Goal: Check status: Check status

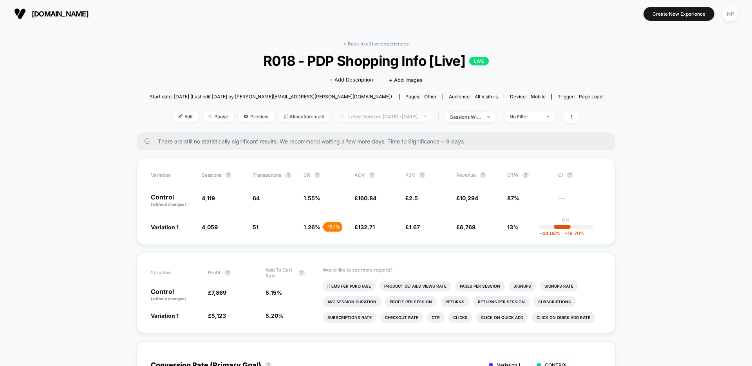
click at [386, 111] on span "Latest Version: [DATE] - [DATE]" at bounding box center [383, 116] width 98 height 11
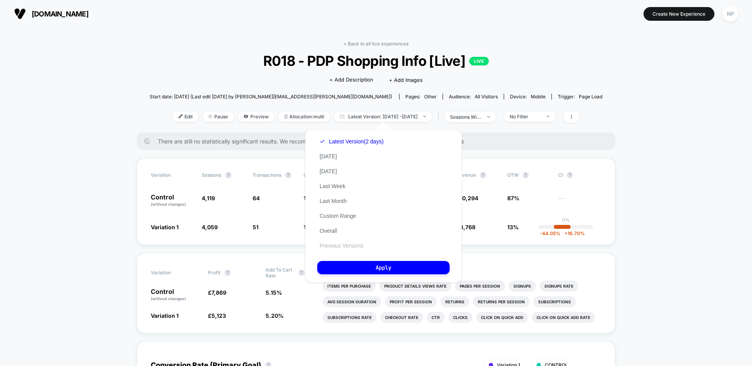
click at [357, 246] on button "Previous Versions" at bounding box center [341, 245] width 49 height 7
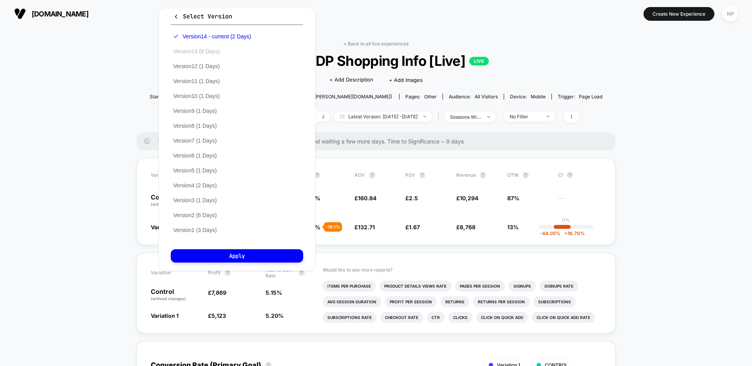
click at [207, 51] on button "Version 13 (8 Days)" at bounding box center [196, 51] width 51 height 7
click at [277, 258] on button "Apply" at bounding box center [237, 255] width 132 height 13
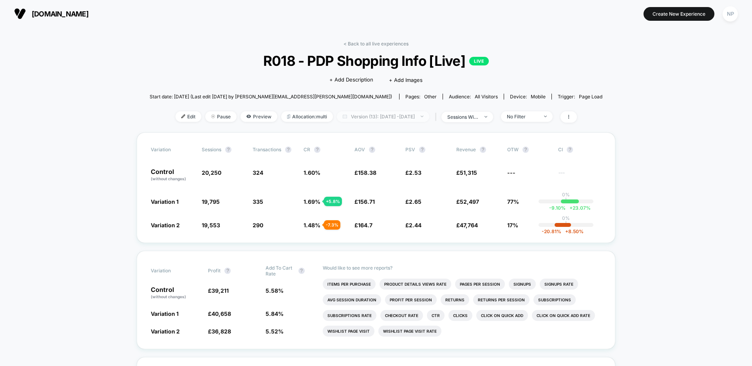
click at [372, 116] on span "Version (13): [DATE] - [DATE]" at bounding box center [383, 116] width 92 height 11
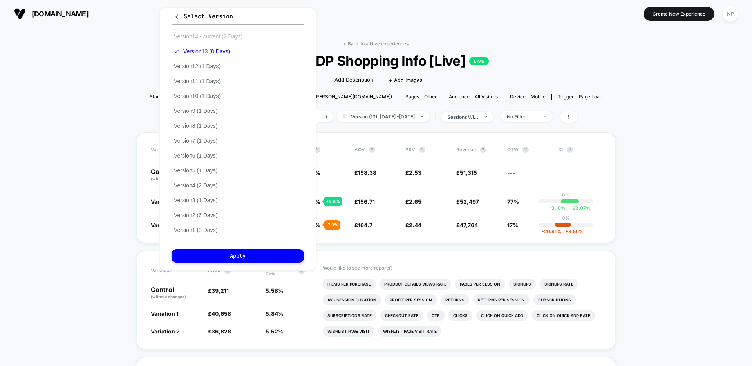
click at [210, 38] on button "Version 14 - current (2 Days)" at bounding box center [208, 36] width 73 height 7
click at [259, 255] on button "Apply" at bounding box center [238, 255] width 132 height 13
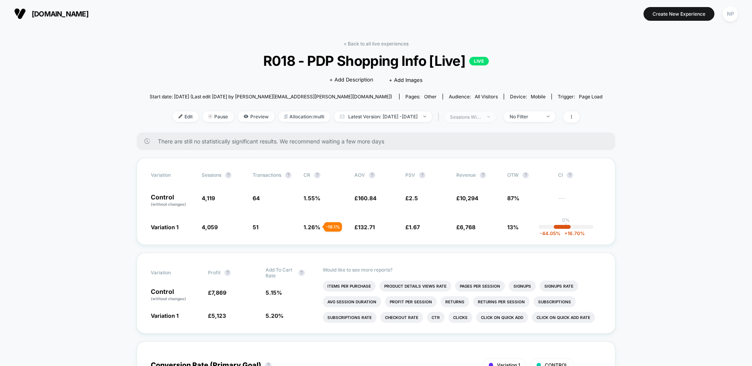
click at [478, 118] on div "sessions with impression" at bounding box center [465, 117] width 31 height 6
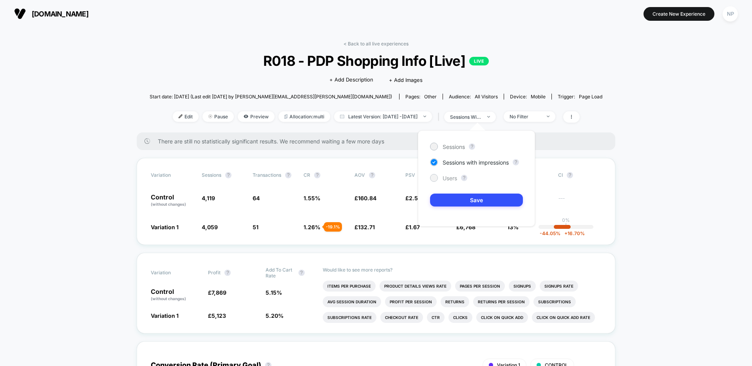
click at [451, 175] on span "Users" at bounding box center [450, 178] width 14 height 7
click at [452, 200] on button "Save" at bounding box center [476, 200] width 93 height 13
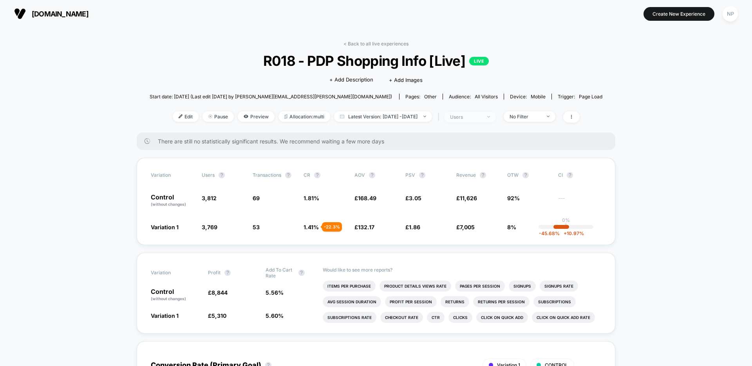
click at [477, 117] on div "users" at bounding box center [465, 117] width 31 height 6
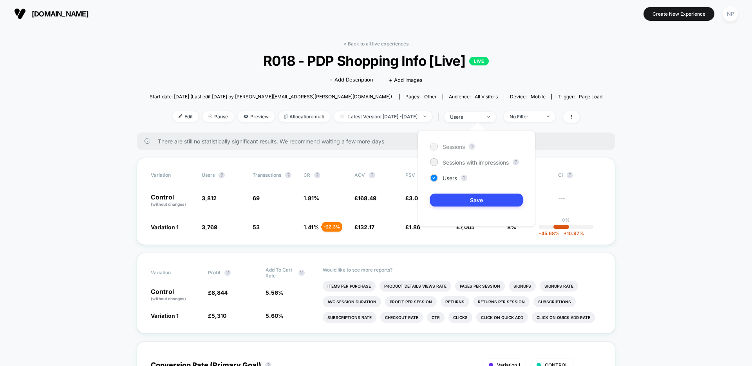
click at [464, 148] on span "Sessions" at bounding box center [454, 146] width 22 height 7
click at [461, 199] on button "Save" at bounding box center [476, 200] width 93 height 13
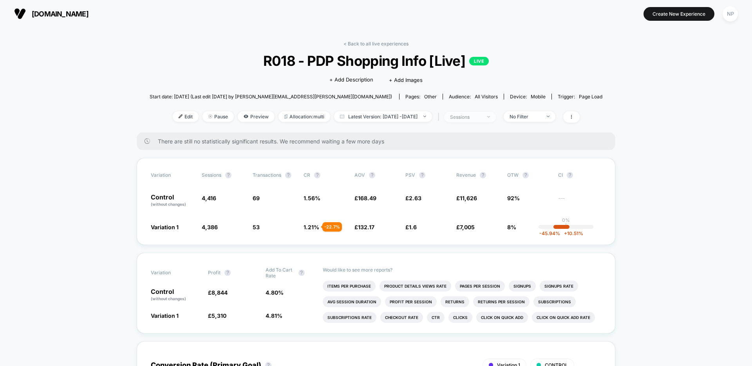
click at [471, 118] on div "sessions" at bounding box center [465, 117] width 31 height 6
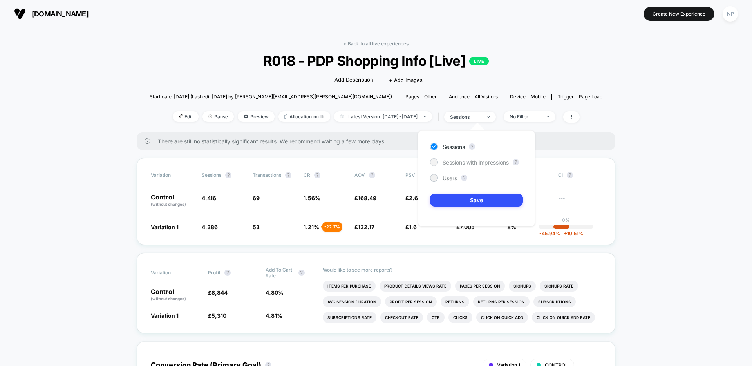
click at [464, 165] on span "Sessions with impressions" at bounding box center [476, 162] width 66 height 7
click at [454, 198] on button "Save" at bounding box center [476, 200] width 93 height 13
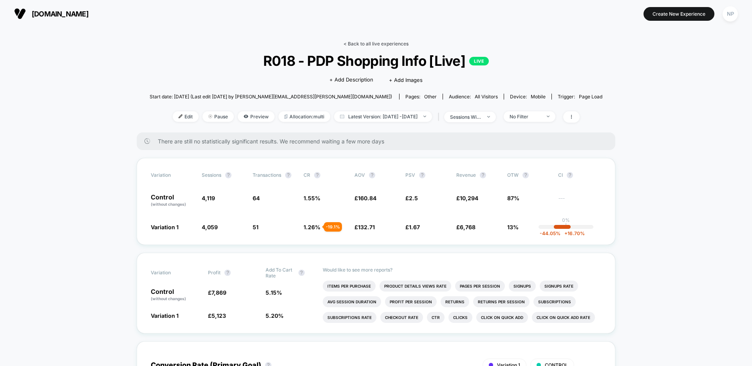
click at [369, 45] on link "< Back to all live experiences" at bounding box center [376, 44] width 65 height 6
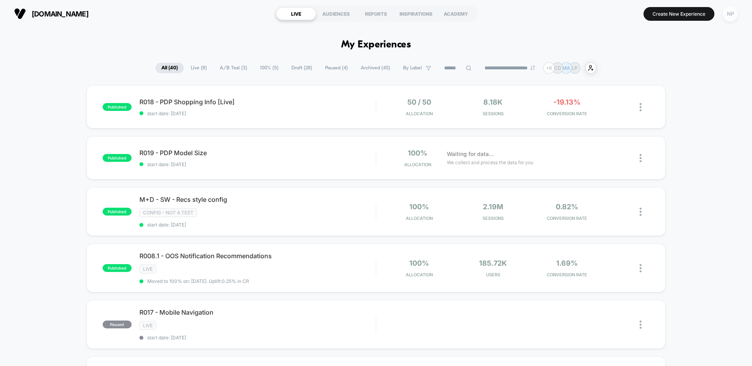
click at [728, 16] on div "NP" at bounding box center [730, 13] width 15 height 15
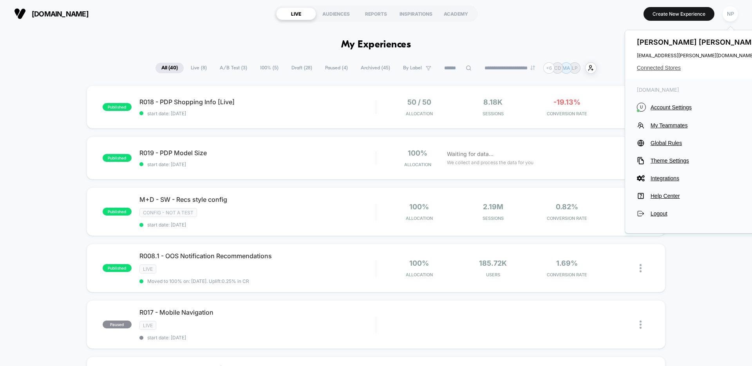
click at [670, 69] on span "Connected Stores" at bounding box center [699, 68] width 124 height 6
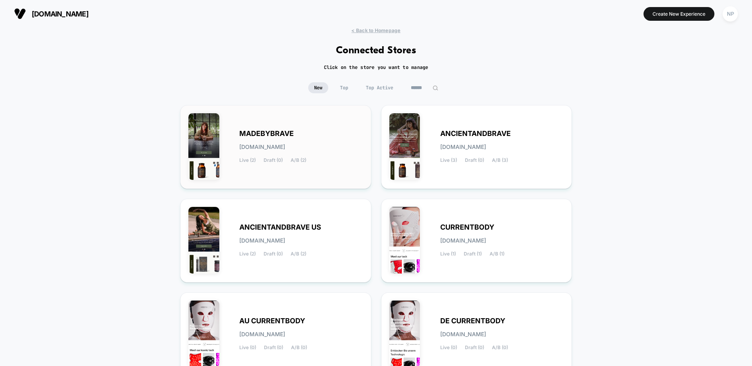
click at [339, 152] on div "MADEBYBRAVE [DOMAIN_NAME] Live (2) Draft (0) A/B (2)" at bounding box center [301, 147] width 124 height 32
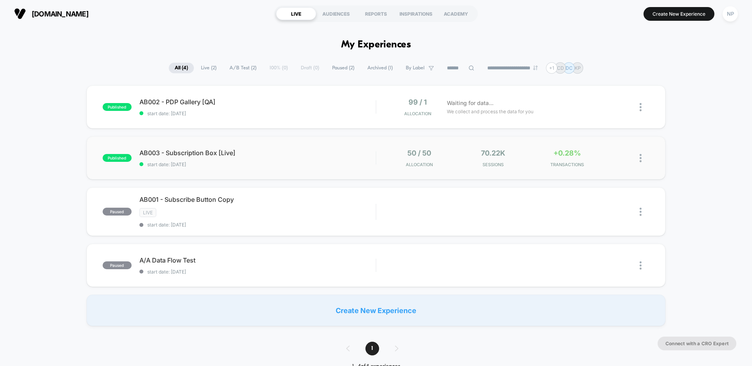
click at [249, 171] on div "published AB003 - Subscription Box [Live] start date: [DATE] 50 / 50 Allocation…" at bounding box center [376, 157] width 579 height 43
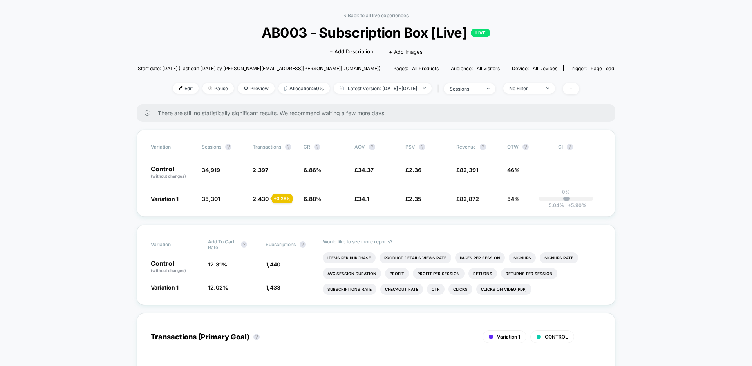
scroll to position [27, 0]
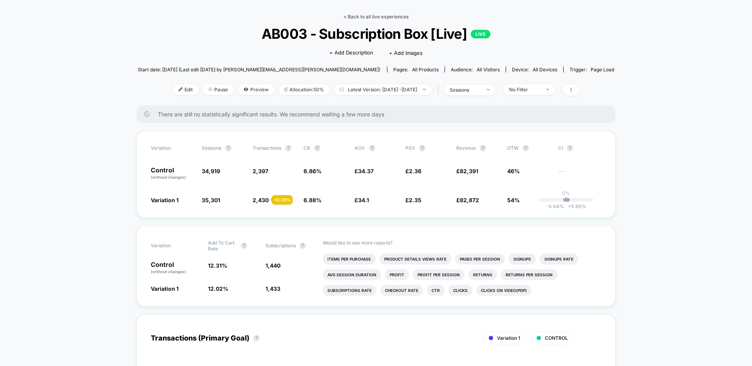
click at [398, 19] on link "< Back to all live experiences" at bounding box center [376, 17] width 65 height 6
